Goal: Task Accomplishment & Management: Use online tool/utility

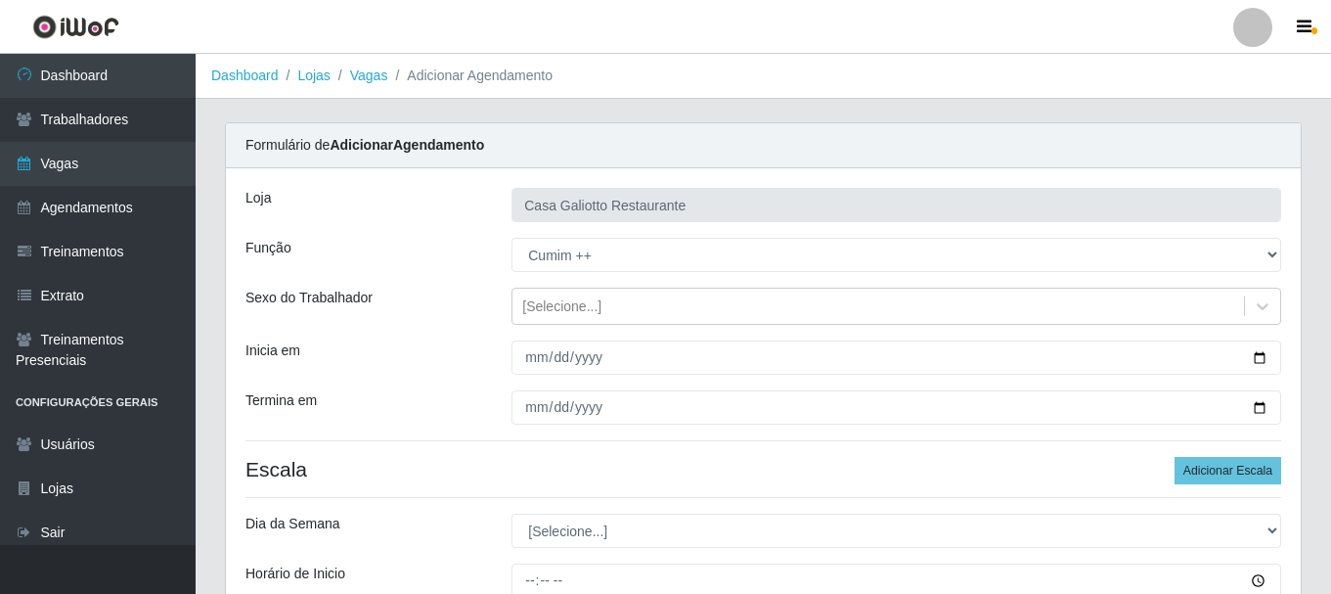
select select "92"
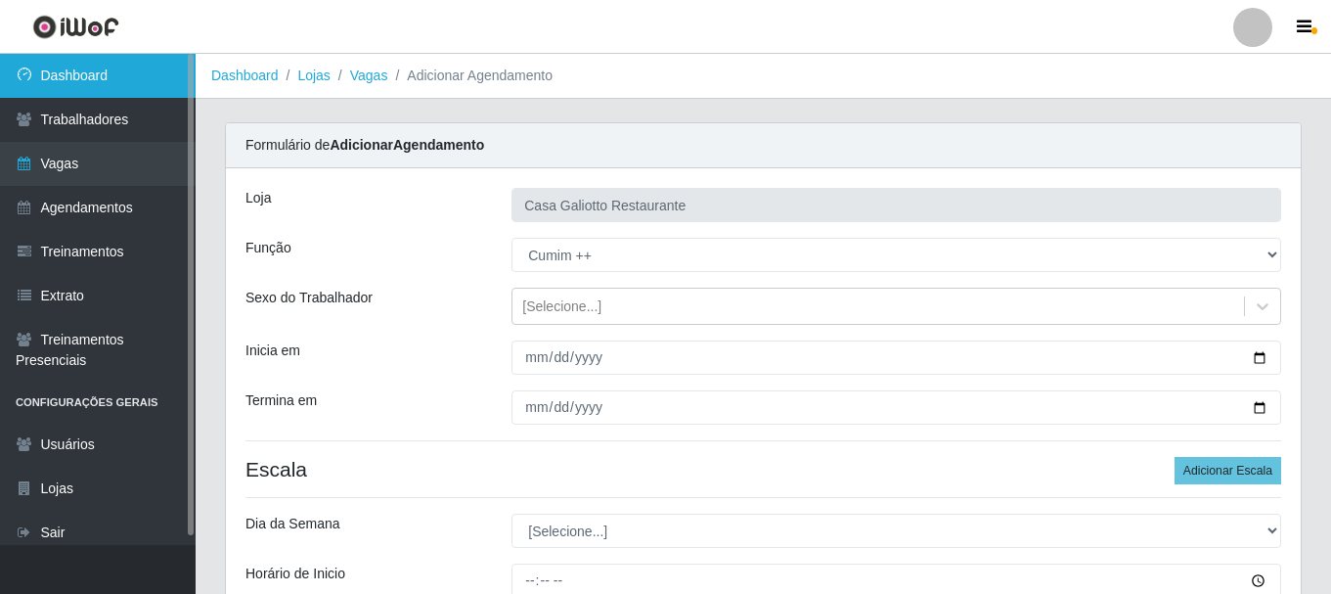
click at [141, 95] on link "Dashboard" at bounding box center [98, 76] width 196 height 44
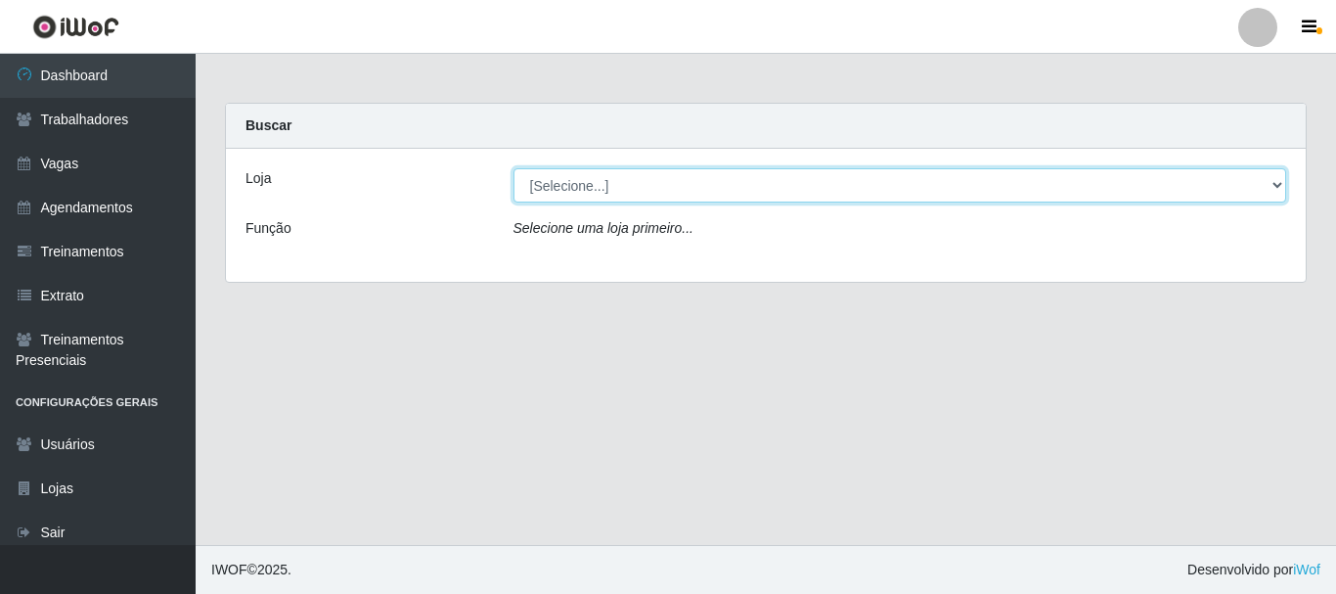
click at [653, 192] on select "[Selecione...] [GEOGRAPHIC_DATA]" at bounding box center [900, 185] width 774 height 34
select select "279"
click at [513, 168] on select "[Selecione...] [GEOGRAPHIC_DATA]" at bounding box center [900, 185] width 774 height 34
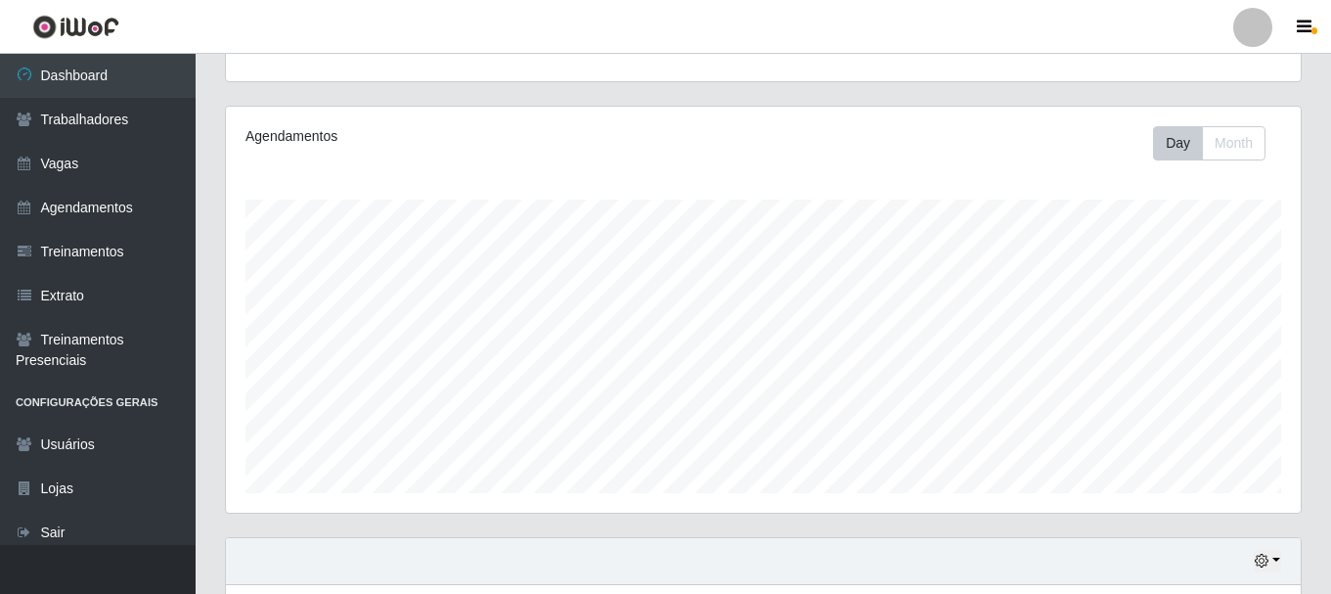
scroll to position [560, 0]
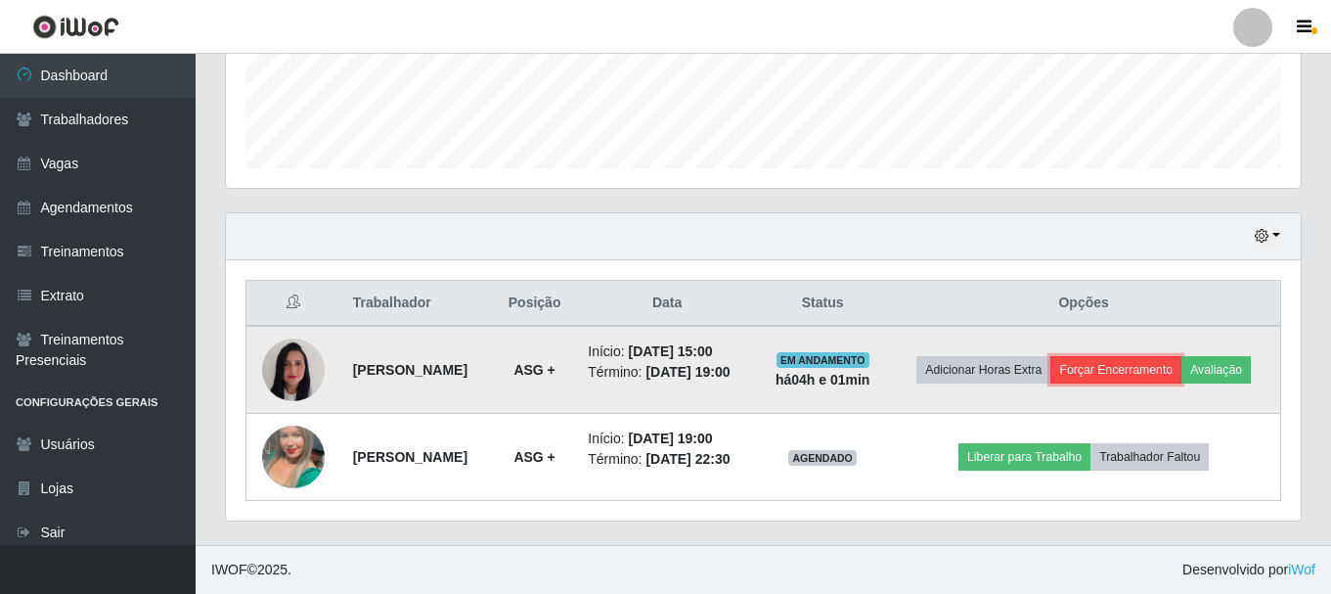
click at [1162, 356] on button "Forçar Encerramento" at bounding box center [1115, 369] width 131 height 27
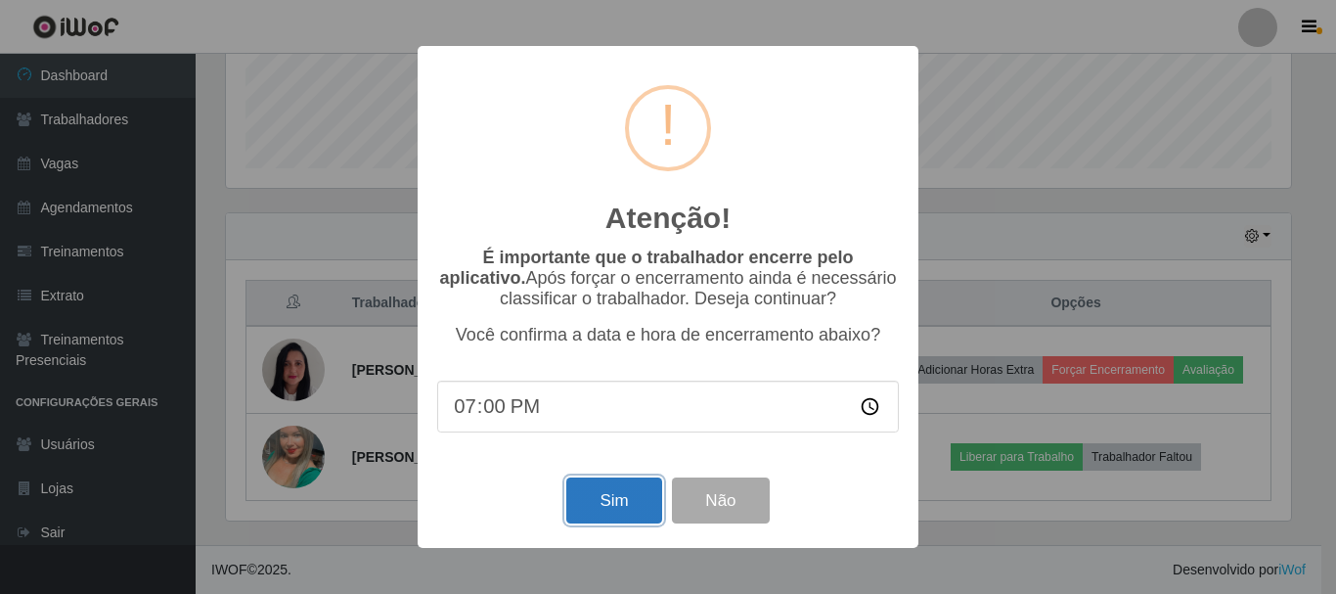
click at [629, 495] on button "Sim" at bounding box center [613, 500] width 95 height 46
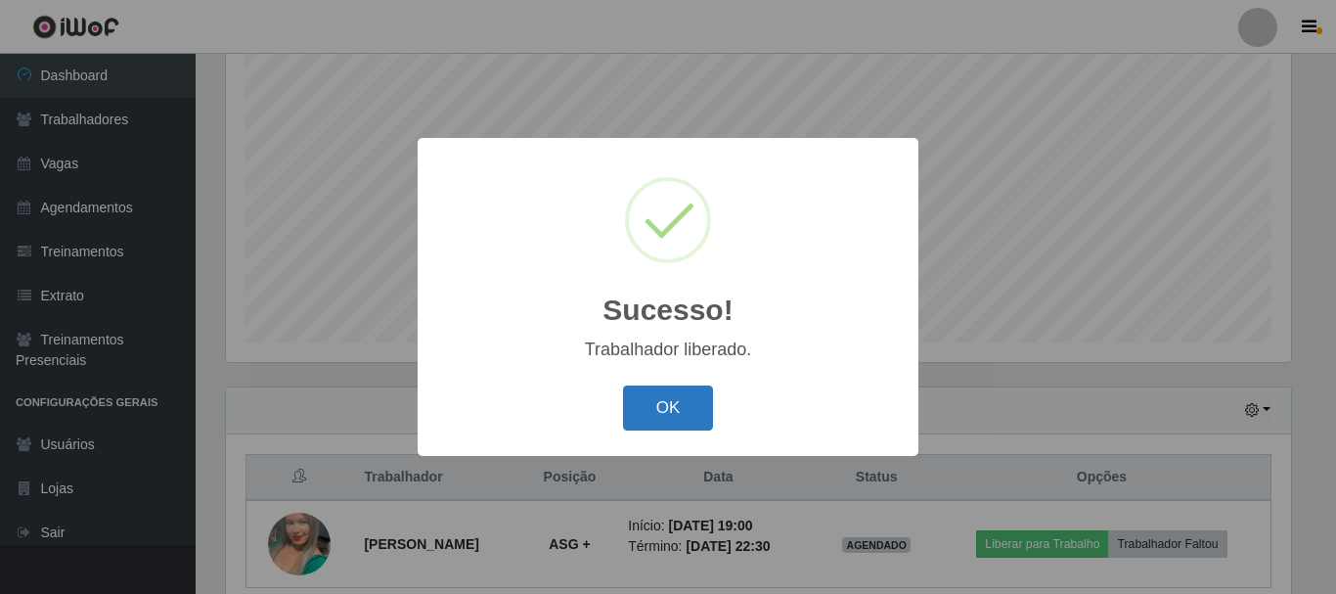
click at [688, 410] on button "OK" at bounding box center [668, 408] width 91 height 46
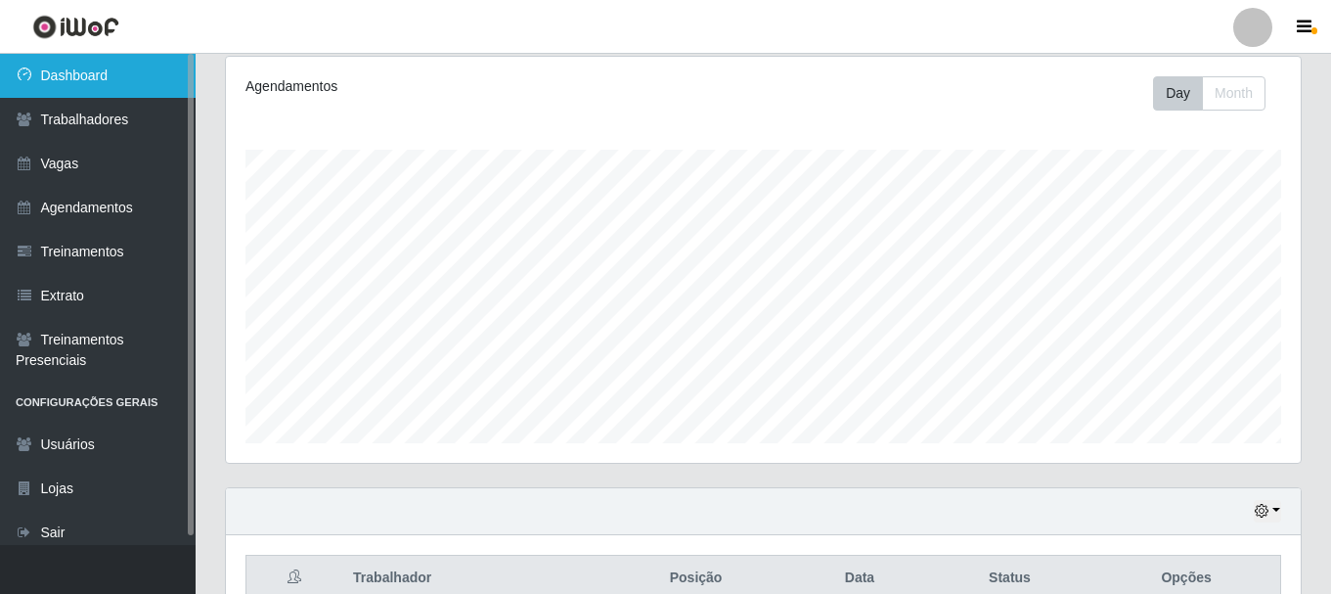
scroll to position [161, 0]
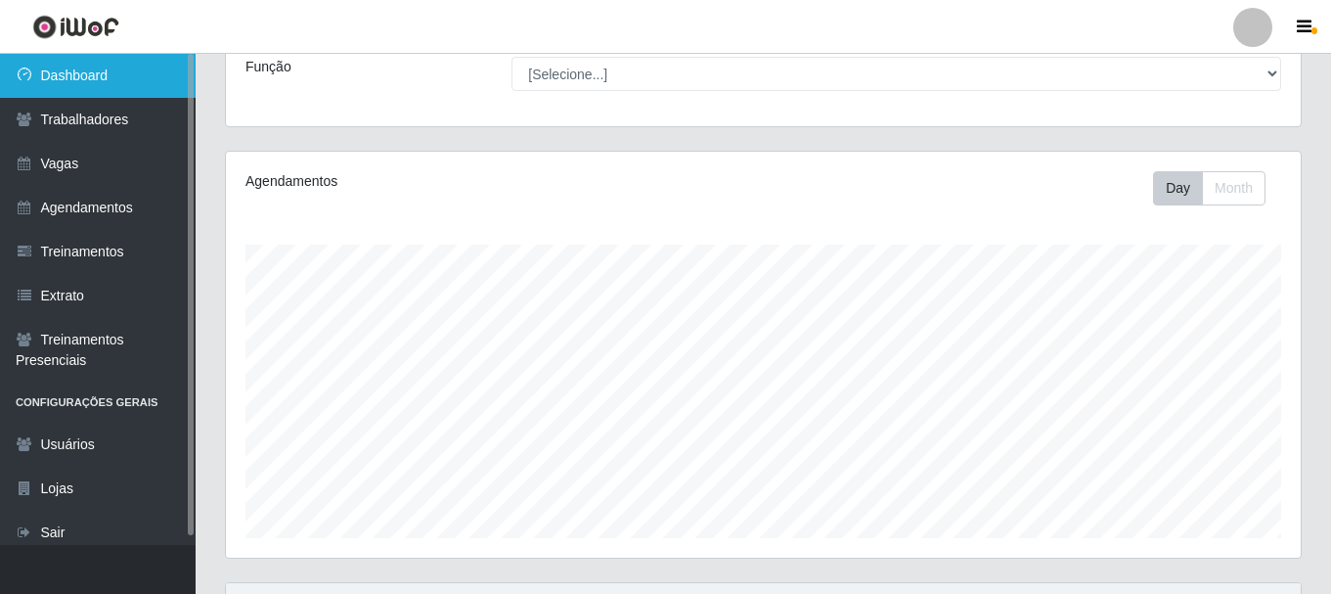
click at [81, 75] on link "Dashboard" at bounding box center [98, 76] width 196 height 44
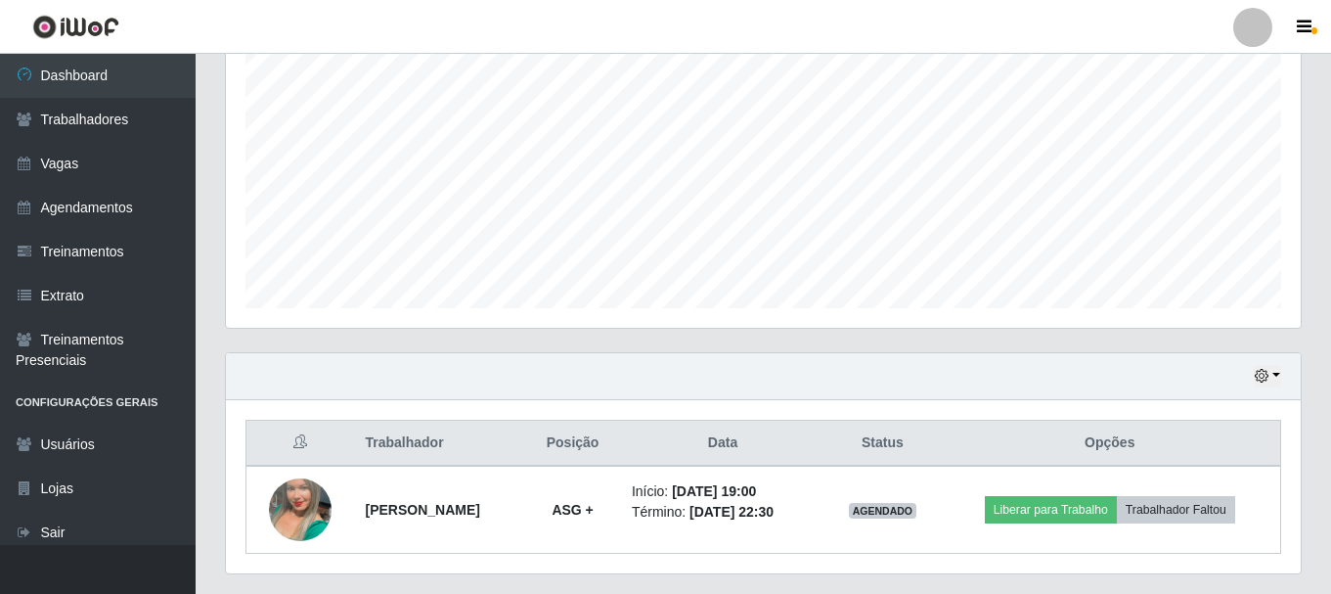
scroll to position [444, 0]
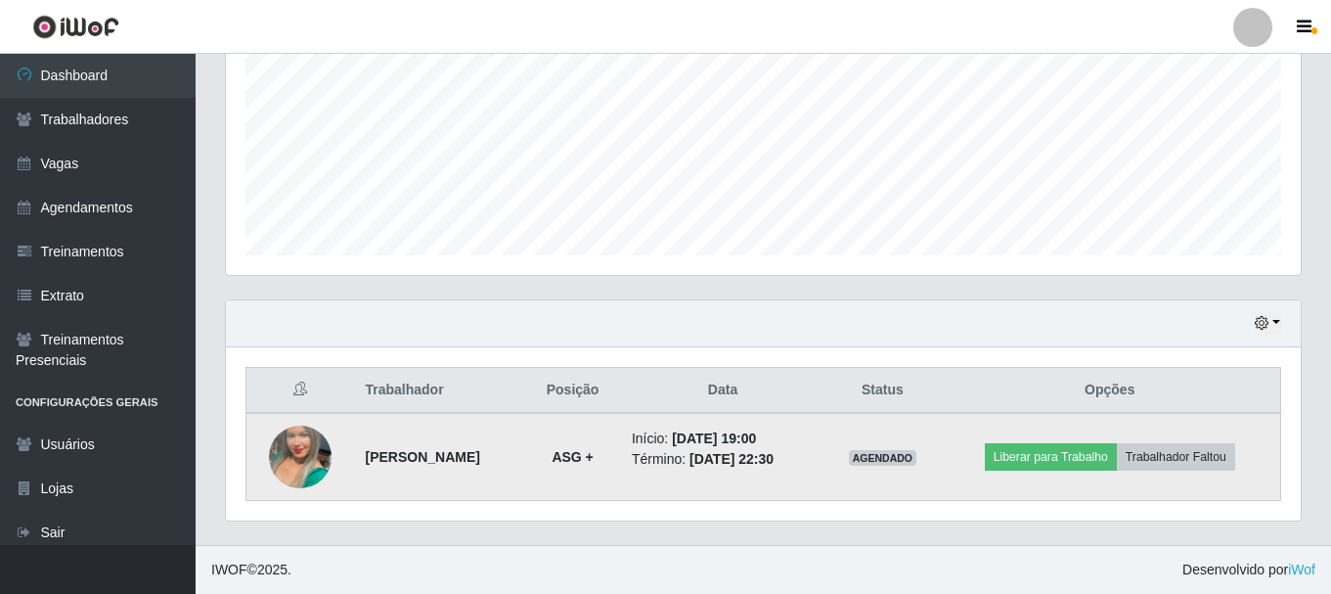
click at [774, 466] on time "06/09/2025, 22:30" at bounding box center [731, 459] width 84 height 16
click at [1090, 470] on button "Liberar para Trabalho" at bounding box center [1051, 456] width 132 height 27
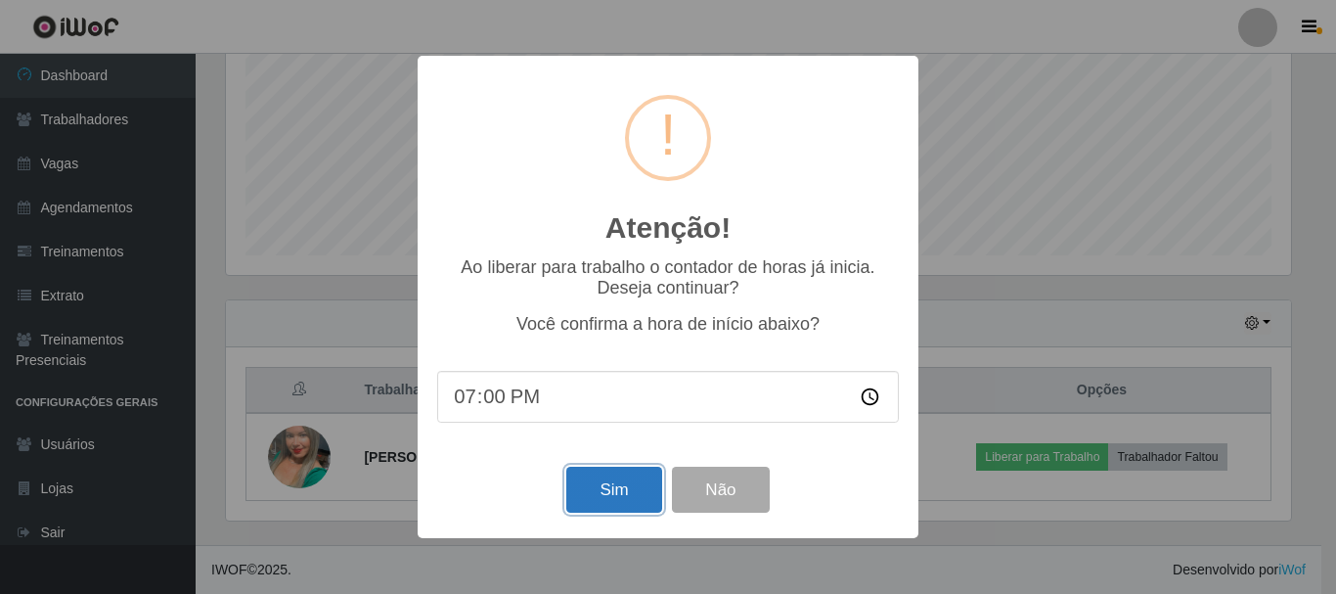
click at [630, 489] on button "Sim" at bounding box center [613, 489] width 95 height 46
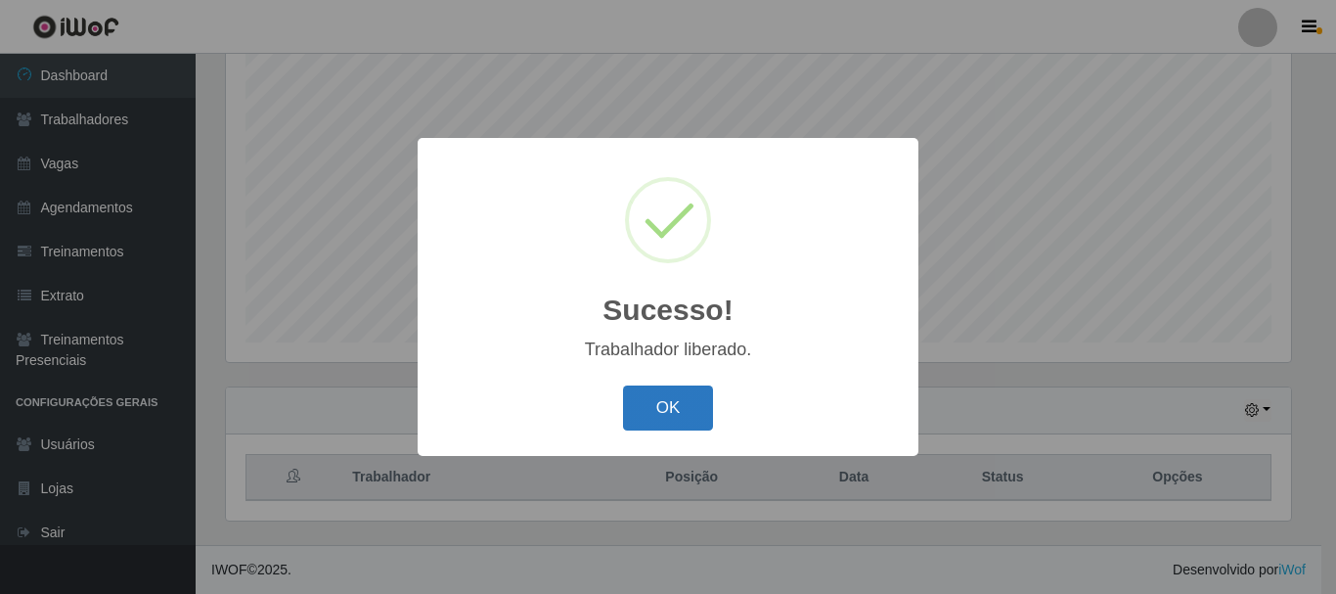
click at [658, 412] on button "OK" at bounding box center [668, 408] width 91 height 46
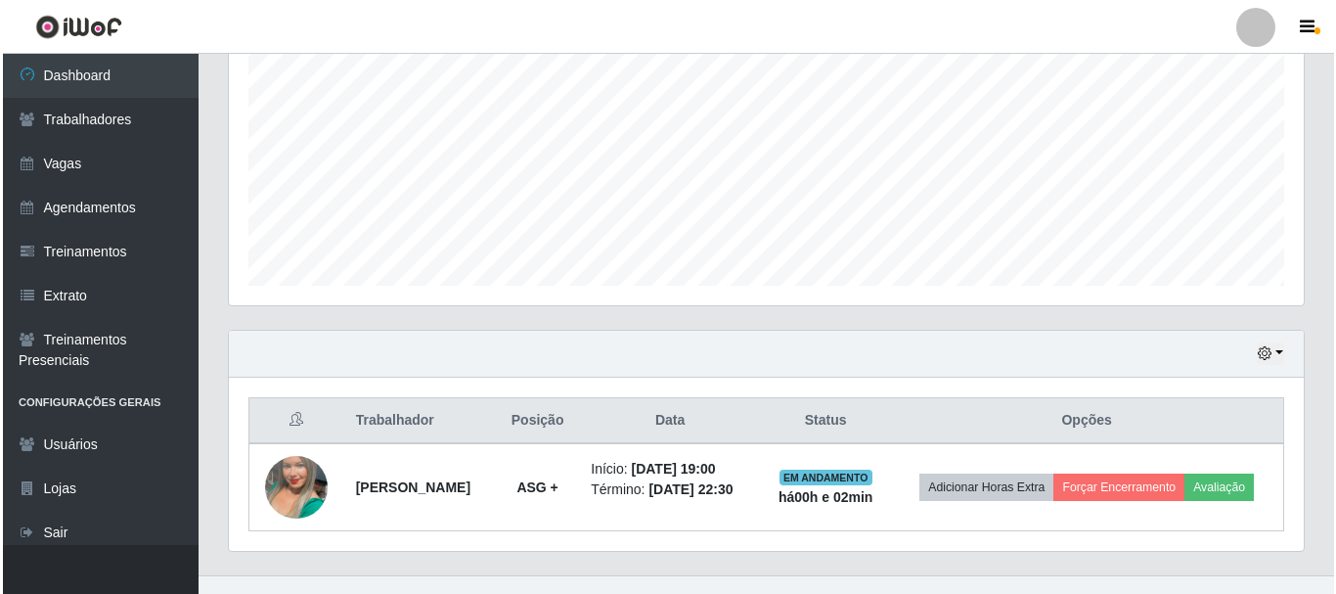
scroll to position [444, 0]
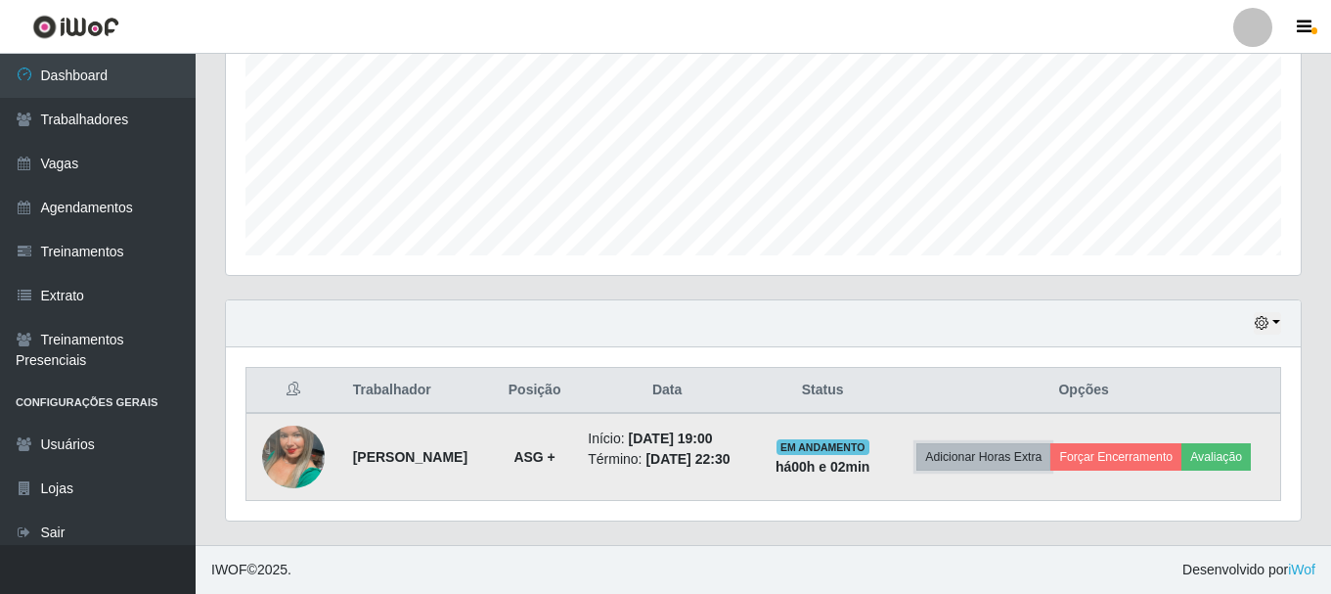
click at [983, 467] on button "Adicionar Horas Extra" at bounding box center [983, 456] width 134 height 27
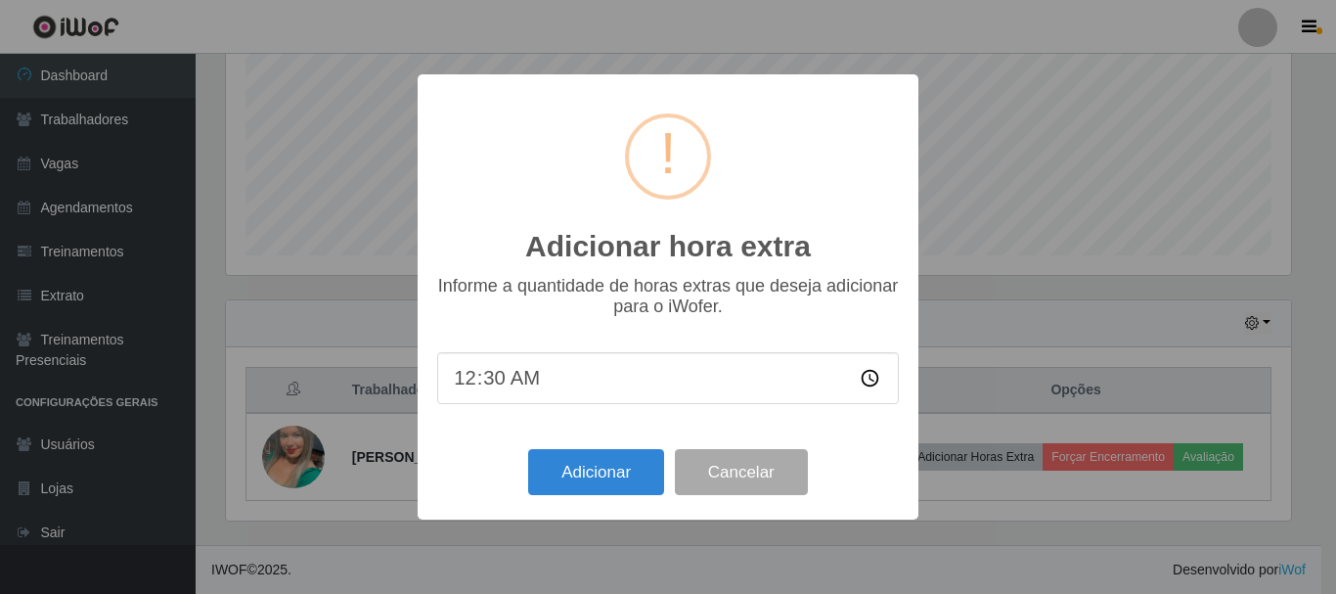
click at [491, 379] on input "00:30" at bounding box center [668, 378] width 462 height 52
click at [461, 381] on input "00:30" at bounding box center [668, 378] width 462 height 52
drag, startPoint x: 499, startPoint y: 385, endPoint x: 510, endPoint y: 386, distance: 10.8
click at [497, 383] on input "01:30" at bounding box center [668, 378] width 462 height 52
type input "01:00"
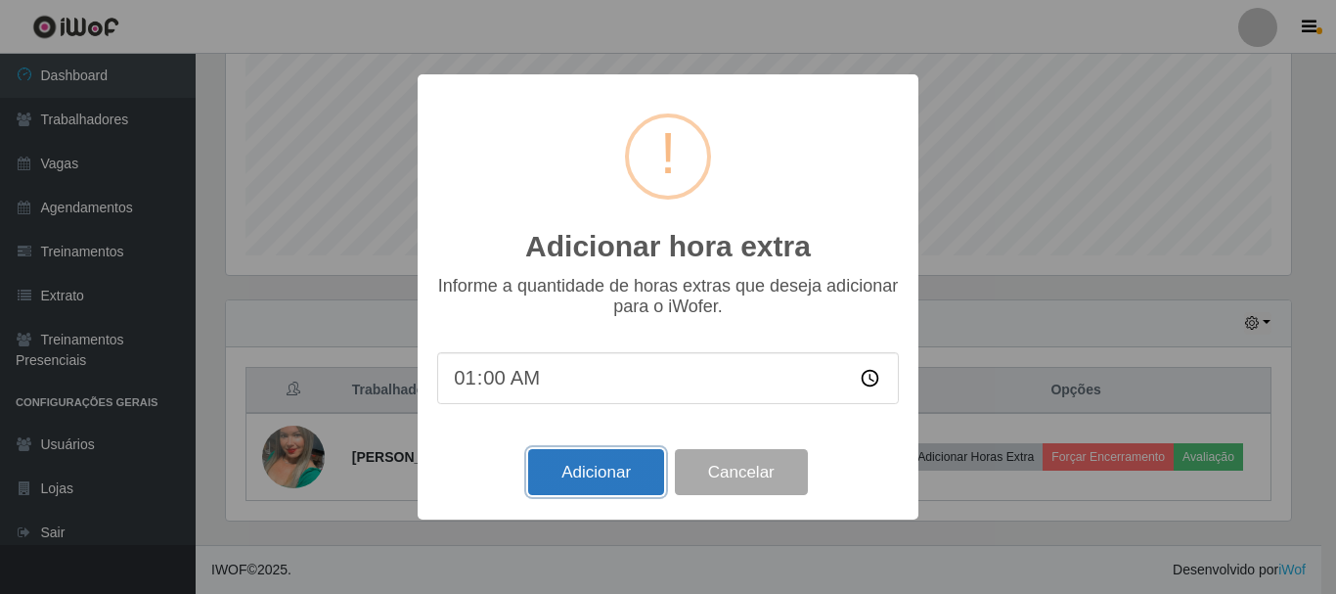
click at [602, 472] on button "Adicionar" at bounding box center [596, 472] width 136 height 46
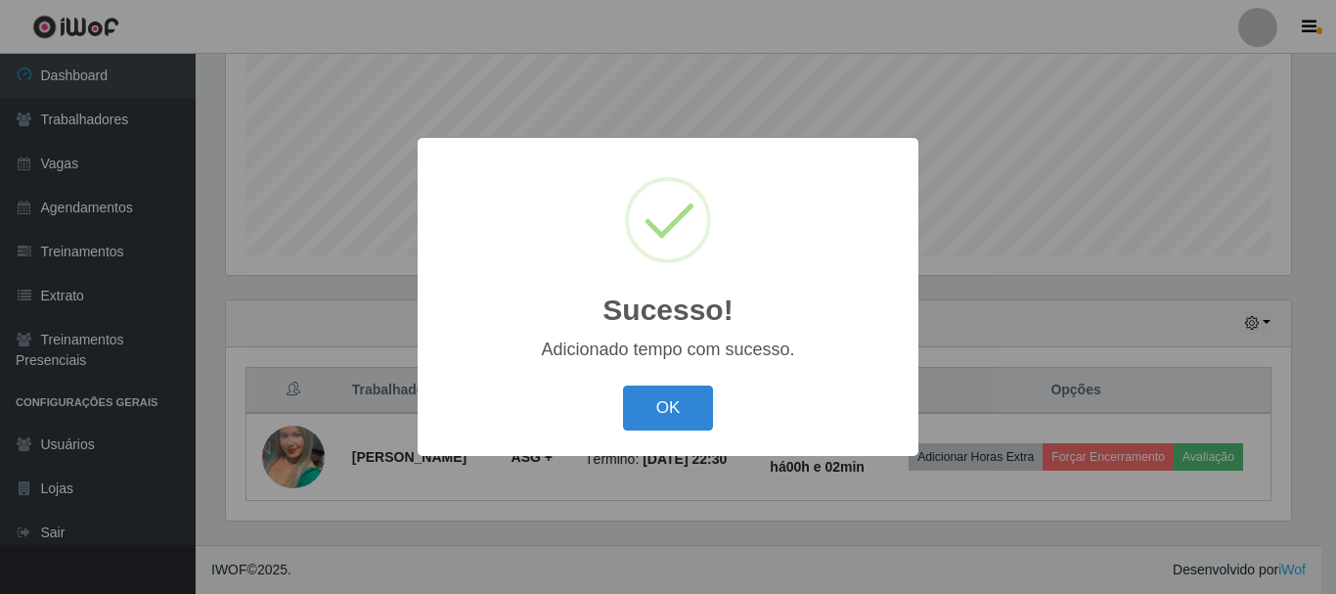
click at [640, 391] on button "OK" at bounding box center [668, 408] width 91 height 46
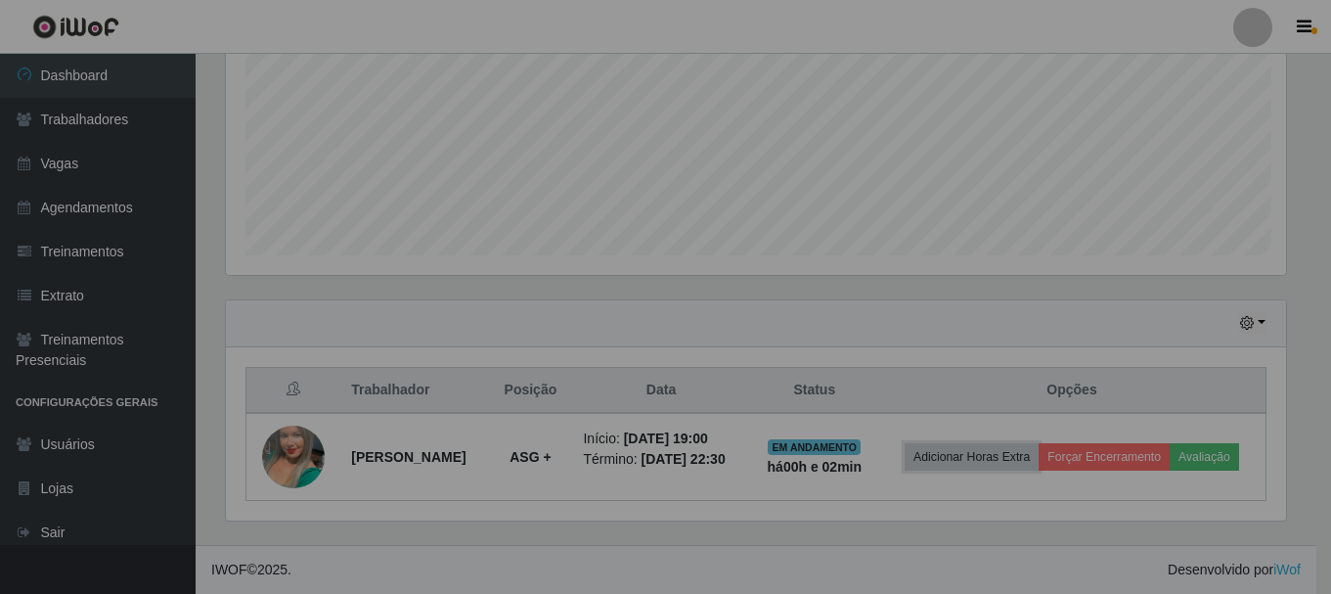
scroll to position [406, 1075]
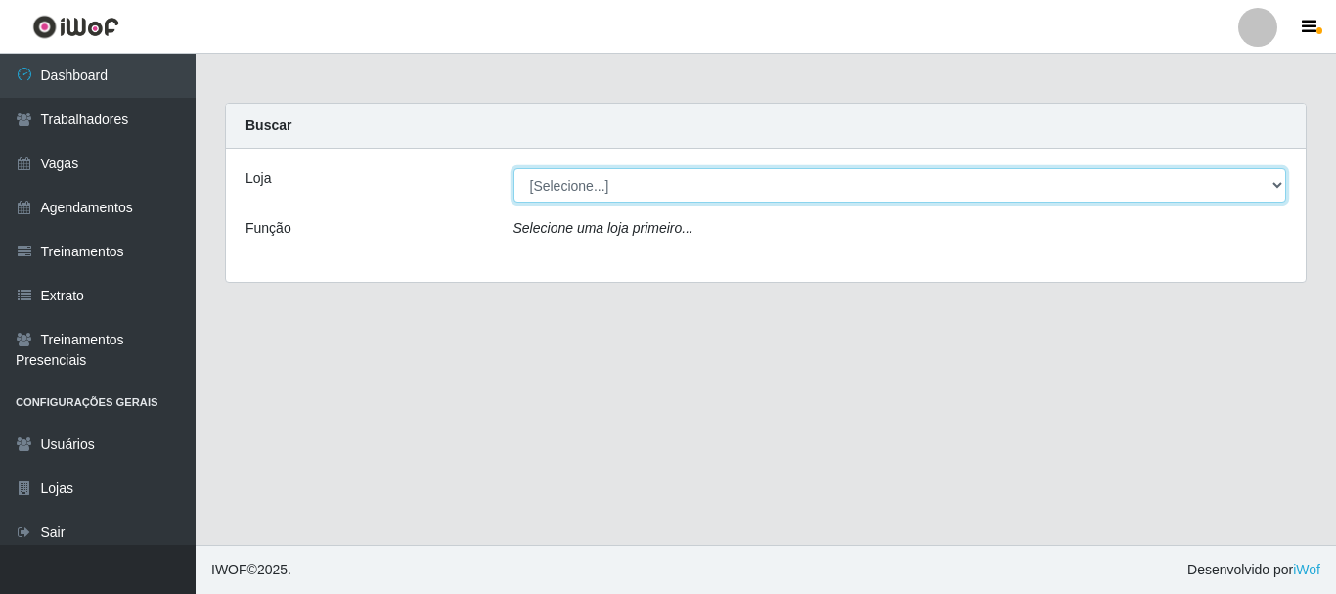
click at [715, 178] on select "[Selecione...] [GEOGRAPHIC_DATA]" at bounding box center [900, 185] width 774 height 34
click at [513, 168] on select "[Selecione...] [GEOGRAPHIC_DATA]" at bounding box center [900, 185] width 774 height 34
click at [731, 201] on select "[Selecione...] [GEOGRAPHIC_DATA]" at bounding box center [900, 185] width 774 height 34
select select "279"
click at [513, 168] on select "[Selecione...] [GEOGRAPHIC_DATA]" at bounding box center [900, 185] width 774 height 34
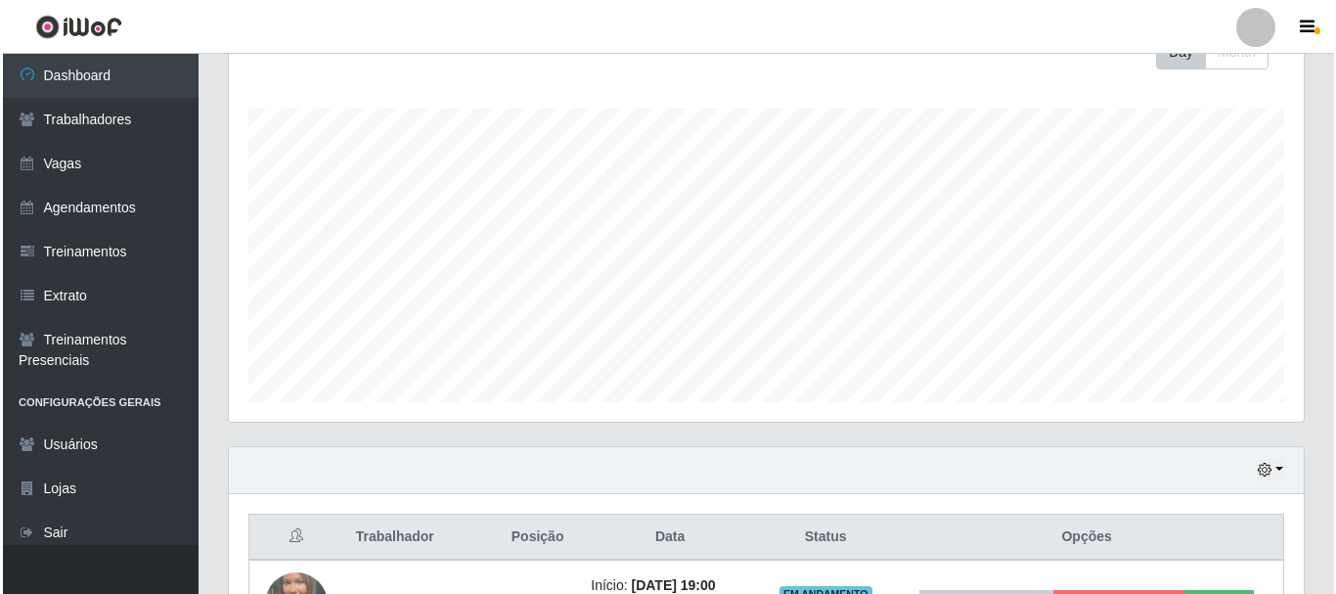
scroll to position [444, 0]
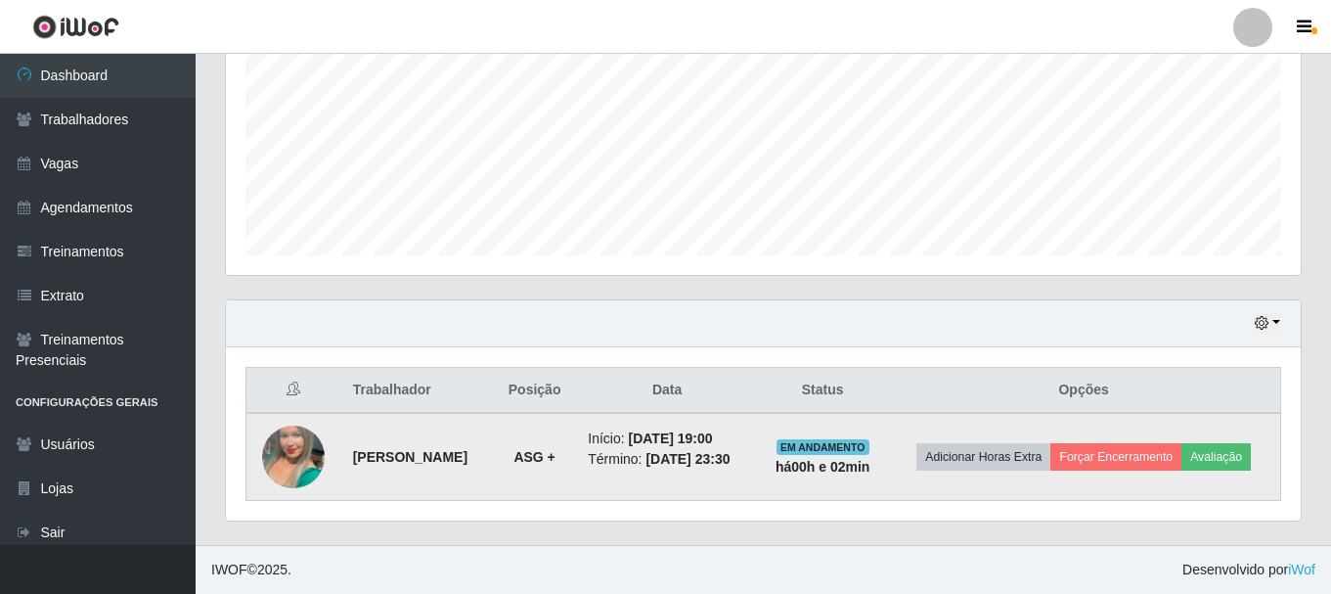
click at [730, 462] on time "[DATE] 23:30" at bounding box center [687, 459] width 84 height 16
click at [306, 476] on img at bounding box center [293, 456] width 63 height 111
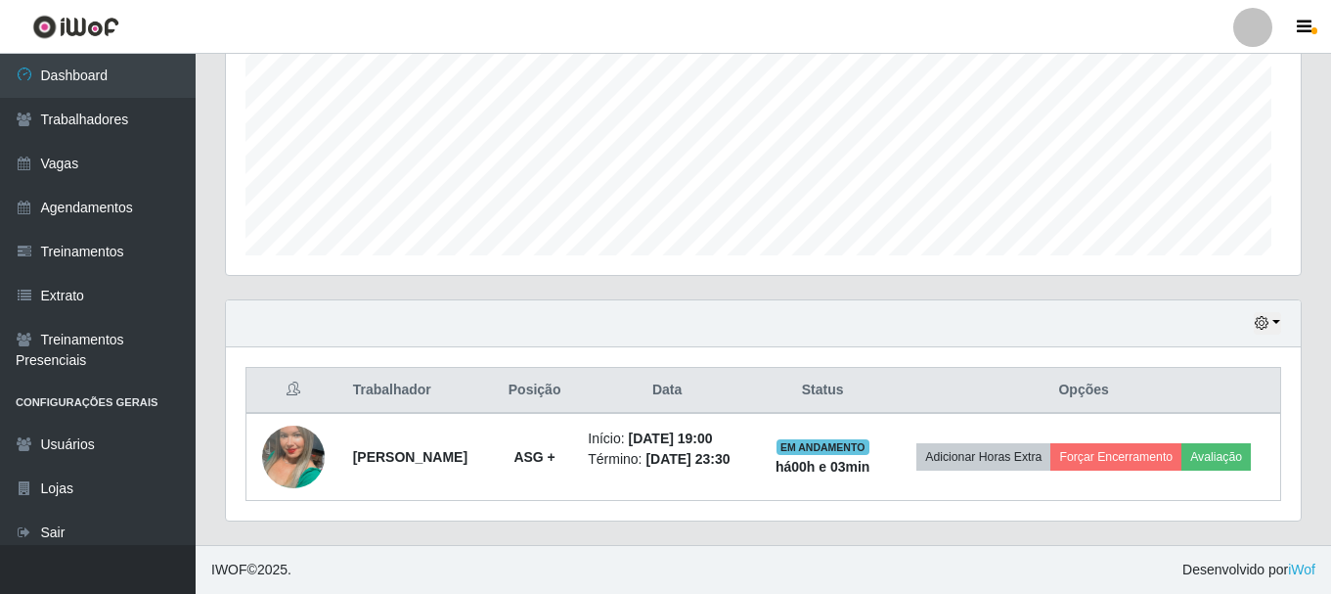
scroll to position [406, 1075]
